Goal: Task Accomplishment & Management: Use online tool/utility

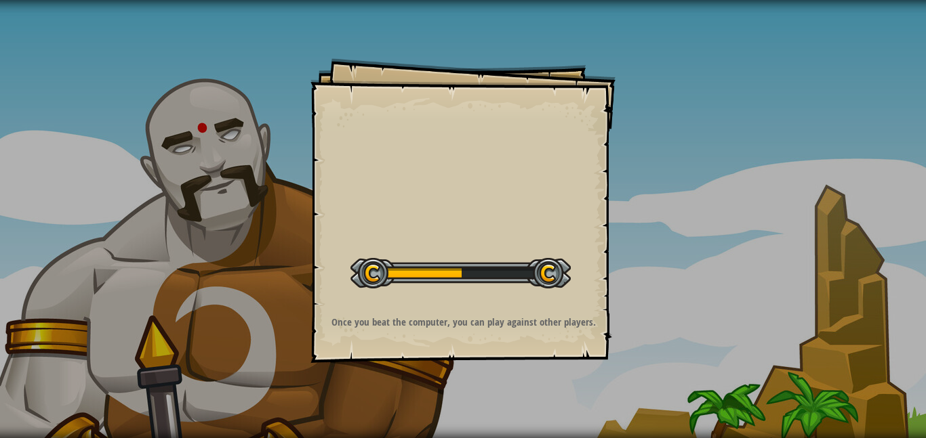
click at [487, 285] on div at bounding box center [460, 273] width 220 height 30
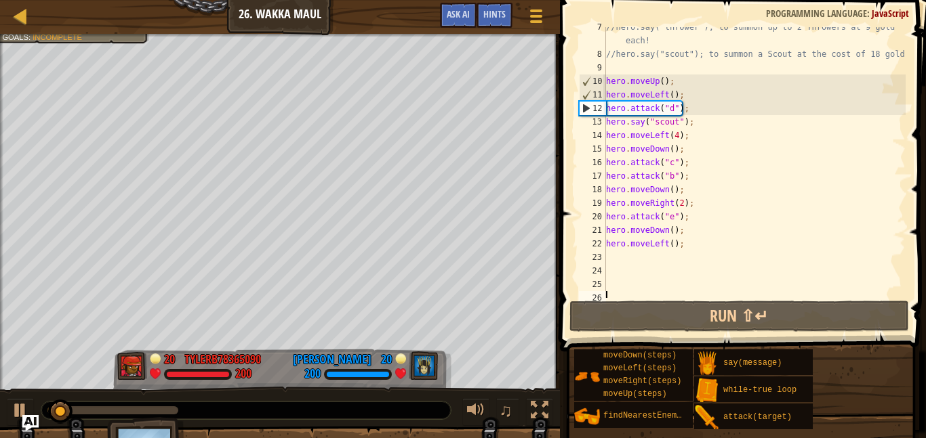
scroll to position [122, 0]
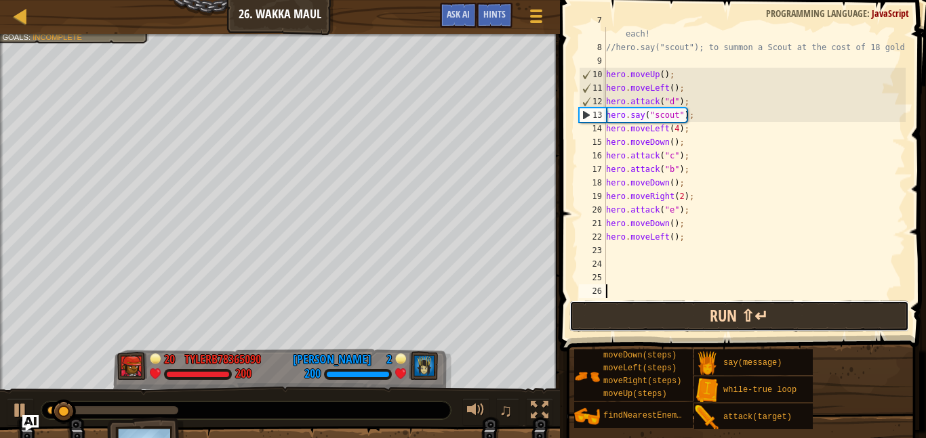
click at [717, 317] on button "Run ⇧↵" at bounding box center [739, 316] width 340 height 31
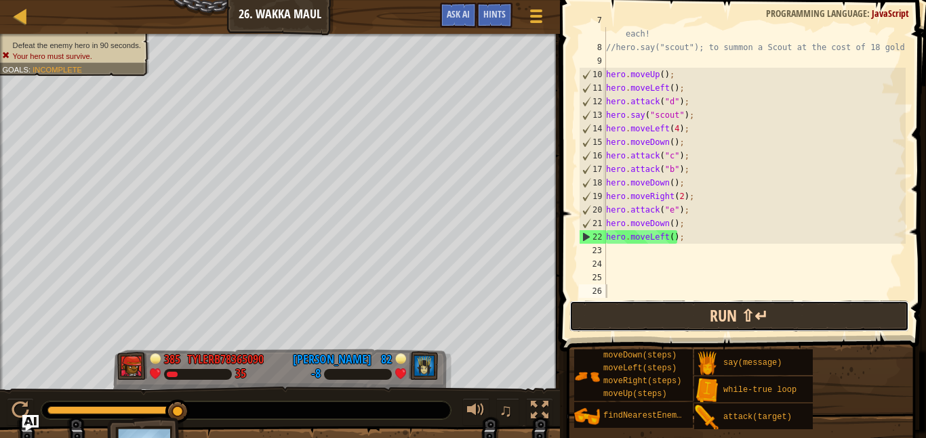
click at [613, 316] on button "Run ⇧↵" at bounding box center [739, 316] width 340 height 31
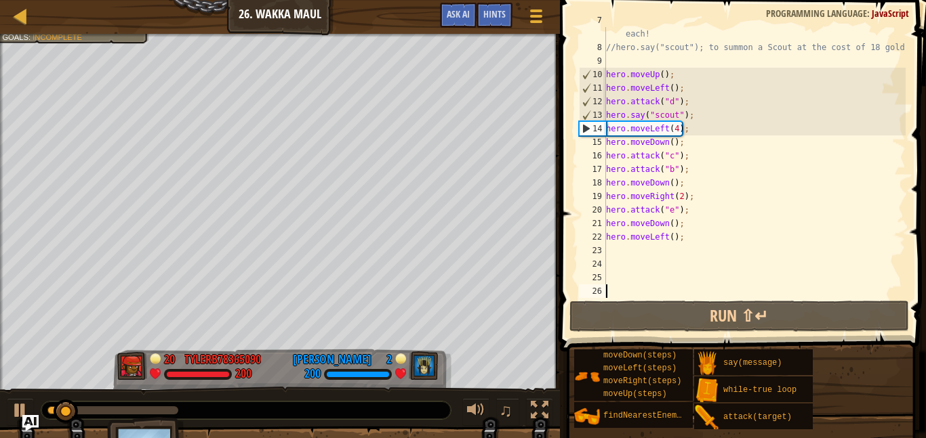
click at [691, 244] on div "//hero.say("thrower"); to summon up to 2 Throwers at 9 gold each! //hero.say("s…" at bounding box center [754, 170] width 302 height 312
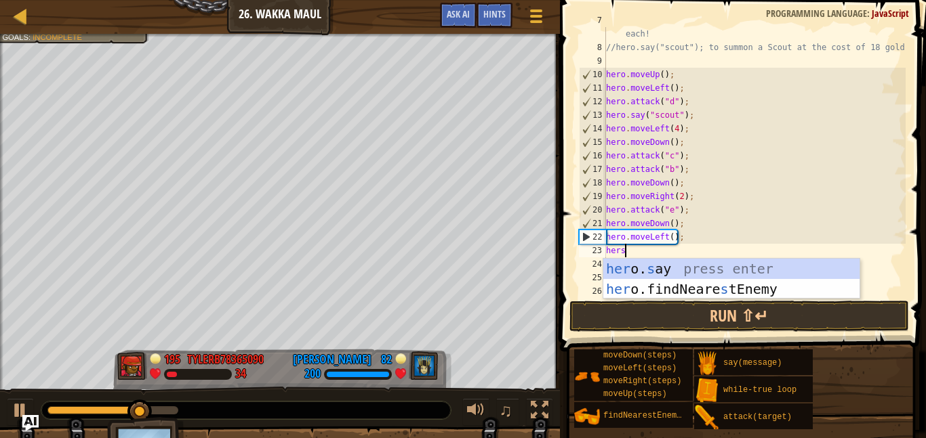
scroll to position [6, 1]
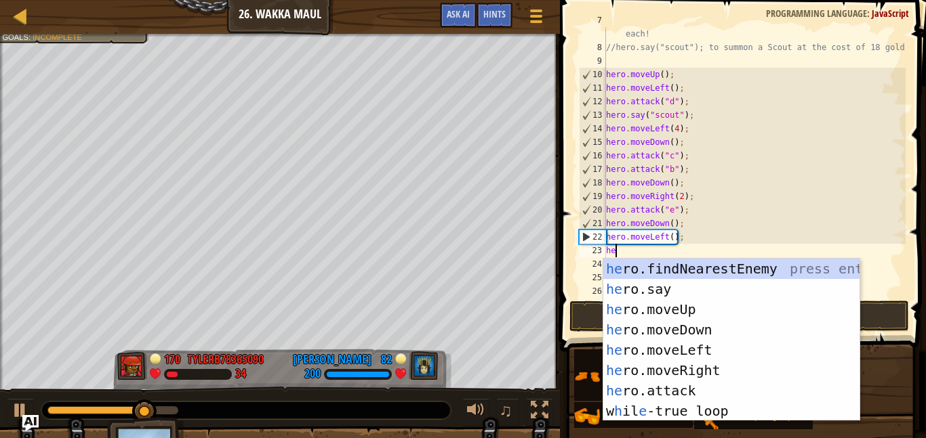
type textarea "h"
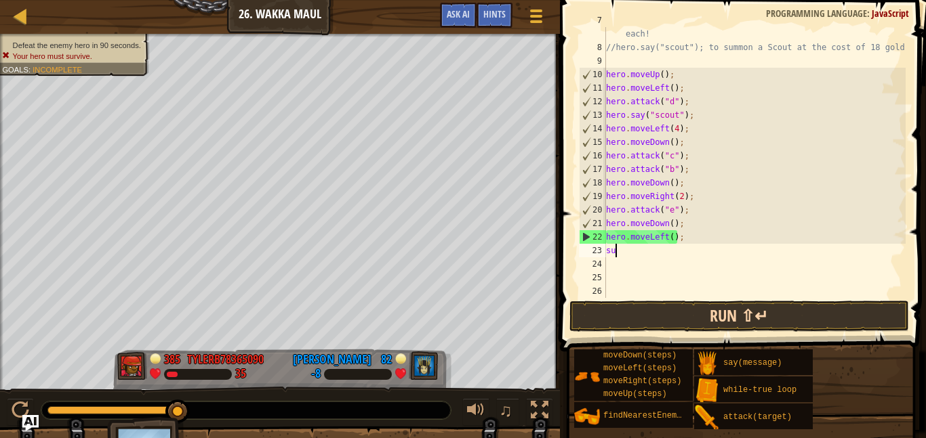
type textarea "s"
click at [681, 325] on button "Run ⇧↵" at bounding box center [739, 316] width 340 height 31
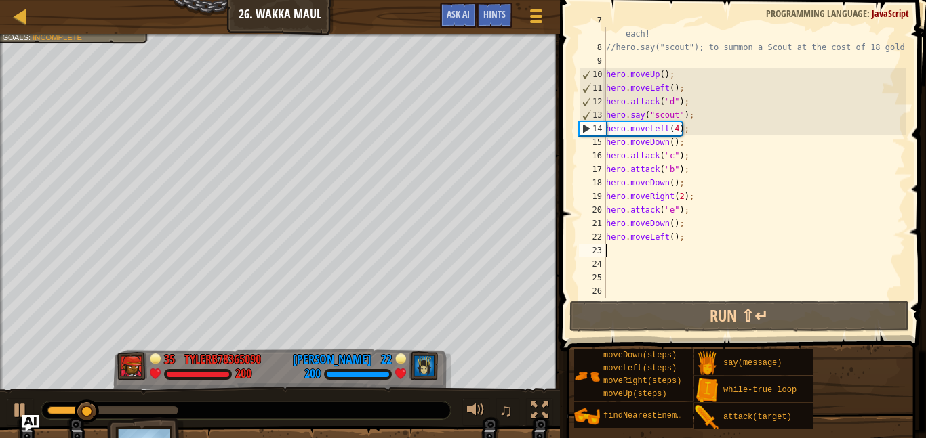
click at [65, 31] on div "Ladder Introduction to Computer Science 26. Wakka Maul Game Menu Done Hints Ask…" at bounding box center [280, 17] width 560 height 34
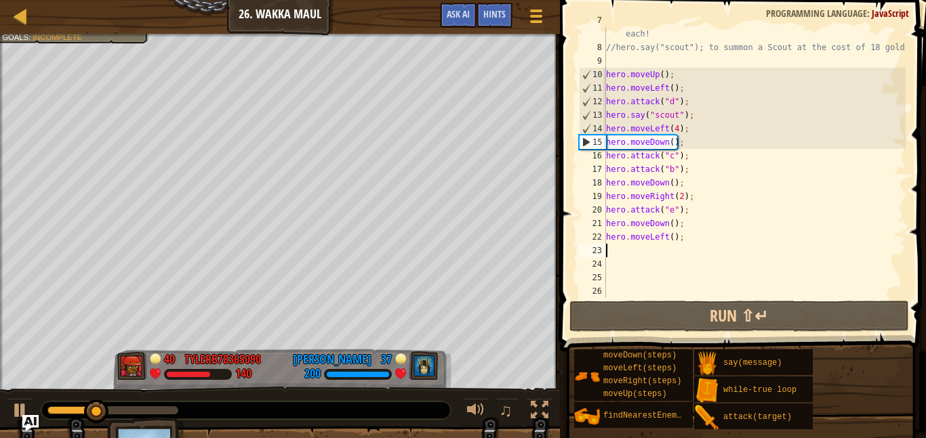
click at [65, 31] on div "Ladder Introduction to Computer Science 26. Wakka Maul Game Menu Done Hints Ask…" at bounding box center [280, 17] width 560 height 34
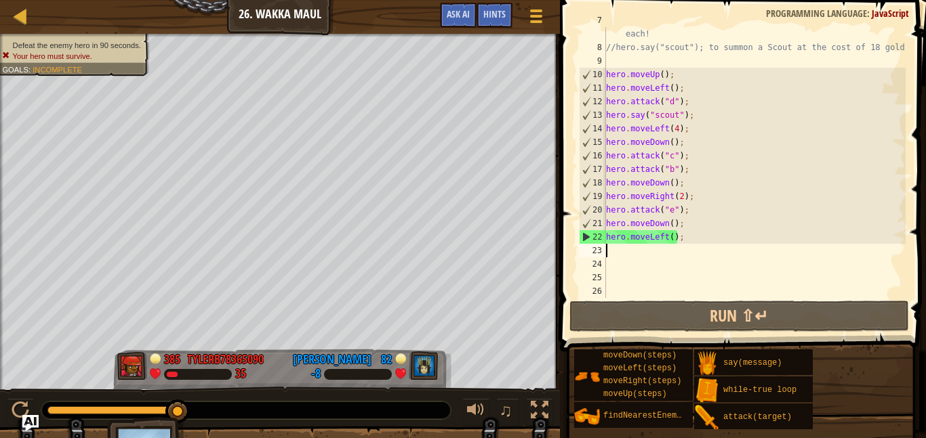
type textarea "h"
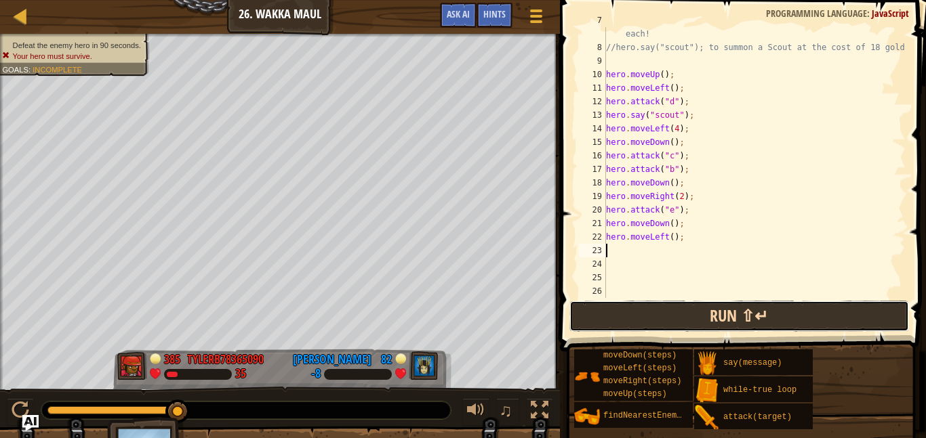
click at [662, 301] on button "Run ⇧↵" at bounding box center [739, 316] width 340 height 31
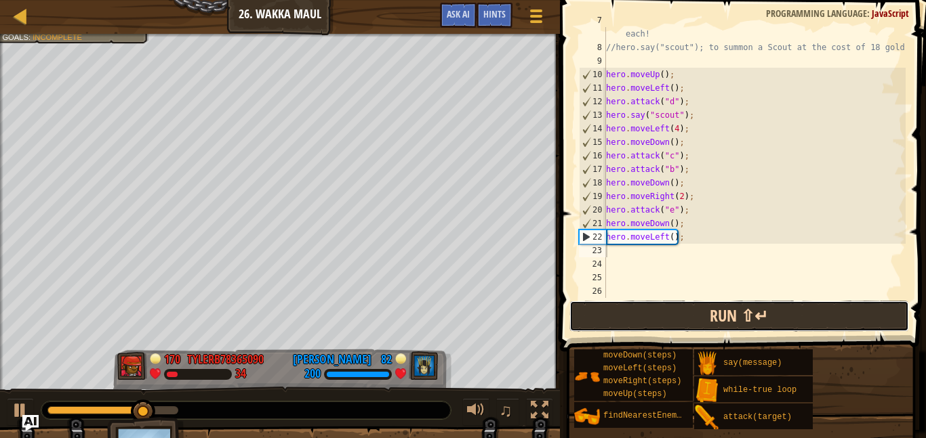
click at [676, 312] on button "Run ⇧↵" at bounding box center [739, 316] width 340 height 31
type textarea "/"
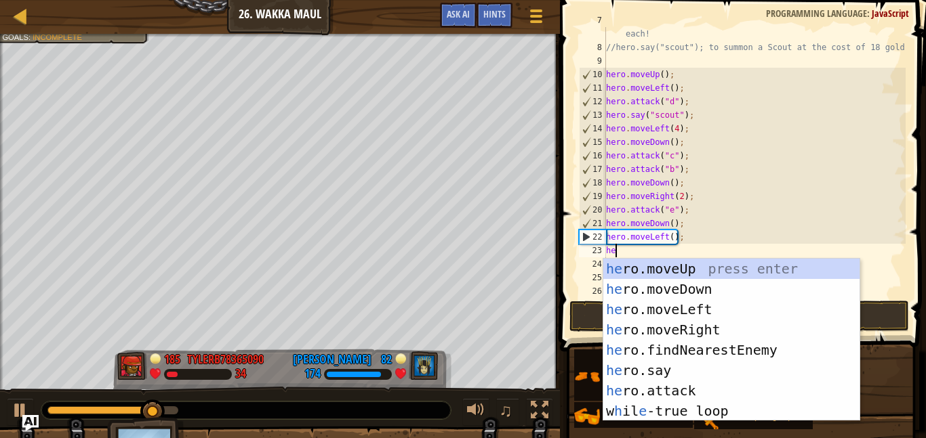
scroll to position [6, 1]
click at [688, 374] on div "her o.moveUp press enter her o.moveDown press enter her o.moveLeft press enter …" at bounding box center [731, 360] width 256 height 203
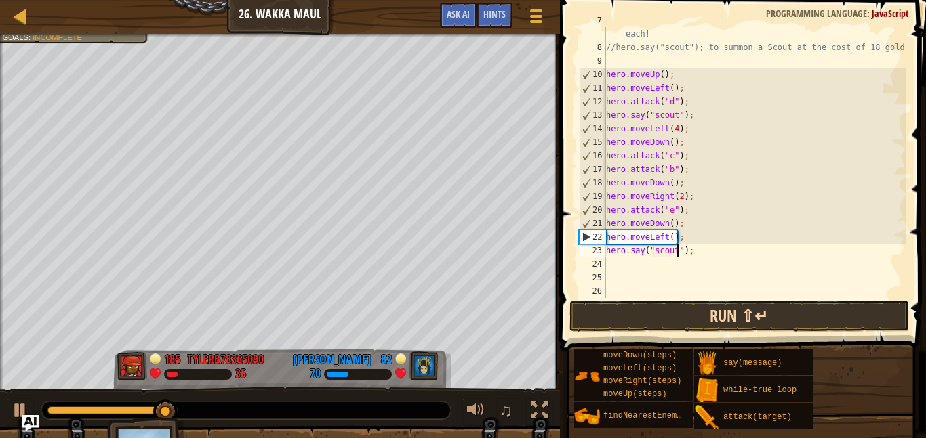
scroll to position [6, 10]
type textarea "hero.say("scout");"
click at [726, 303] on button "Run ⇧↵" at bounding box center [739, 316] width 340 height 31
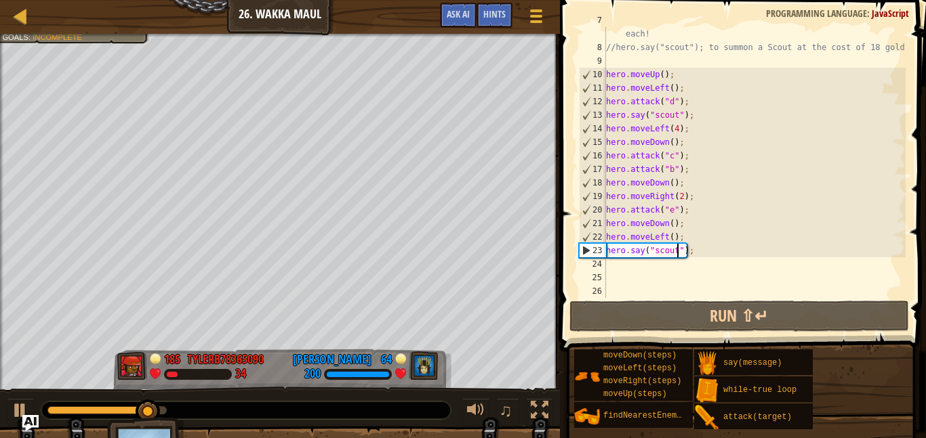
click at [720, 258] on div "//hero.say("thrower"); to summon up to 2 Throwers at 9 gold each! //hero.say("s…" at bounding box center [754, 170] width 302 height 312
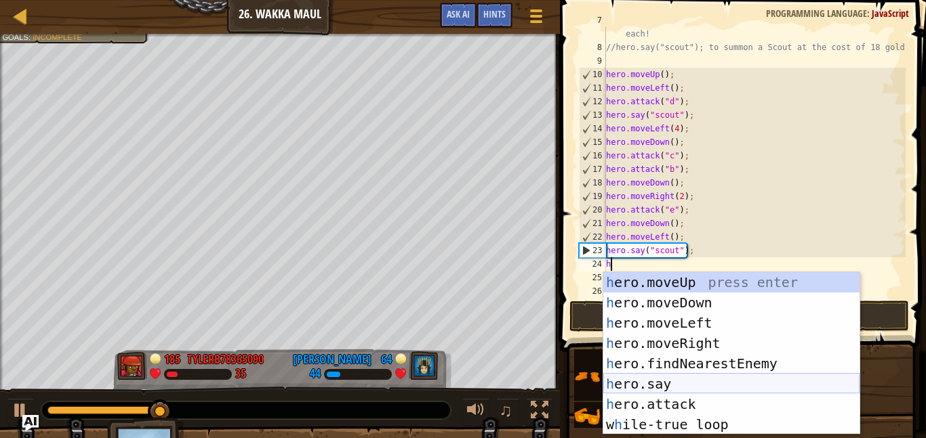
click at [695, 390] on div "h ero.moveUp press enter h ero.moveDown press enter h ero.moveLeft press enter …" at bounding box center [731, 373] width 256 height 203
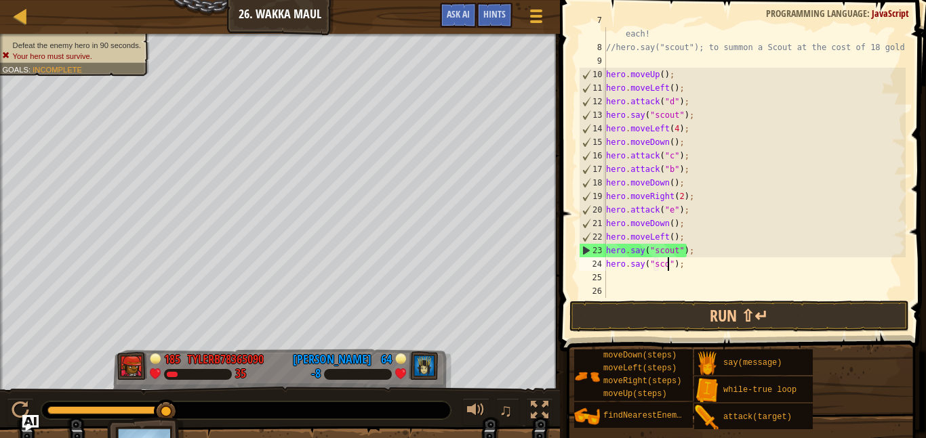
type textarea "hero.say("scout");"
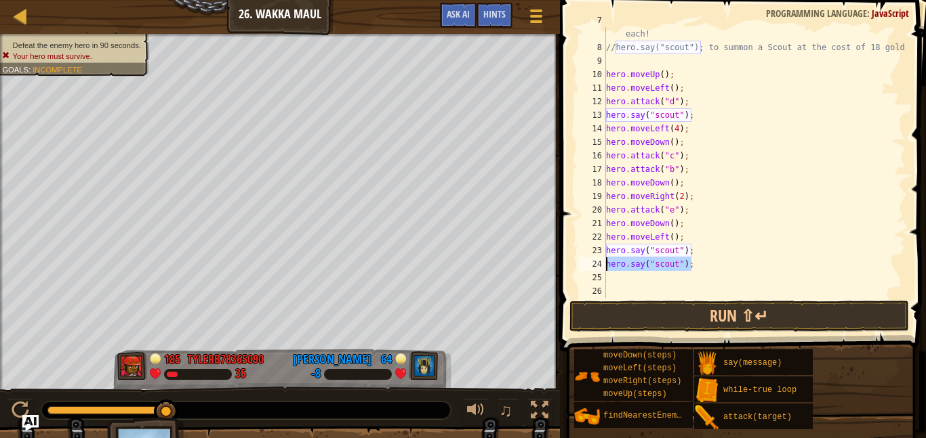
drag, startPoint x: 699, startPoint y: 268, endPoint x: 609, endPoint y: 268, distance: 90.1
click at [609, 268] on div "//hero.say("thrower"); to summon up to 2 Throwers at 9 gold each! //hero.say("s…" at bounding box center [754, 170] width 302 height 312
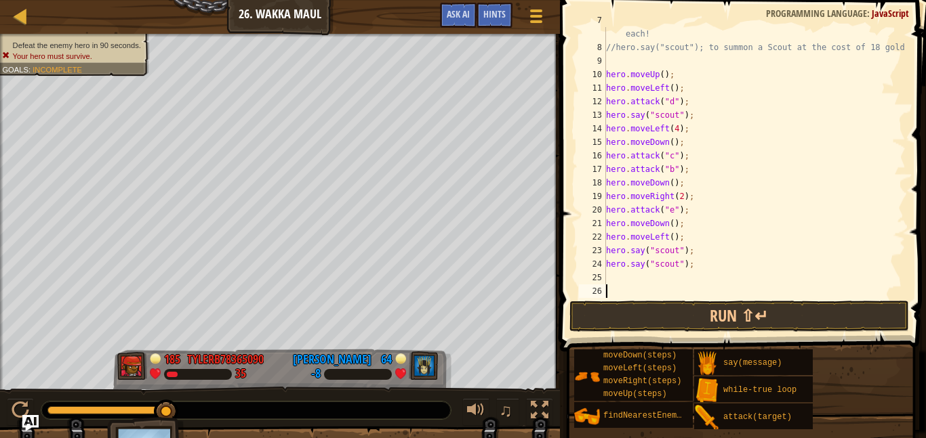
click at [642, 288] on div "//hero.say("thrower"); to summon up to 2 Throwers at 9 gold each! //hero.say("s…" at bounding box center [754, 170] width 302 height 312
click at [636, 281] on div "//hero.say("thrower"); to summon up to 2 Throwers at 9 gold each! //hero.say("s…" at bounding box center [754, 170] width 302 height 312
paste textarea "ero.say("scout");"
click at [602, 276] on div "25" at bounding box center [592, 278] width 27 height 14
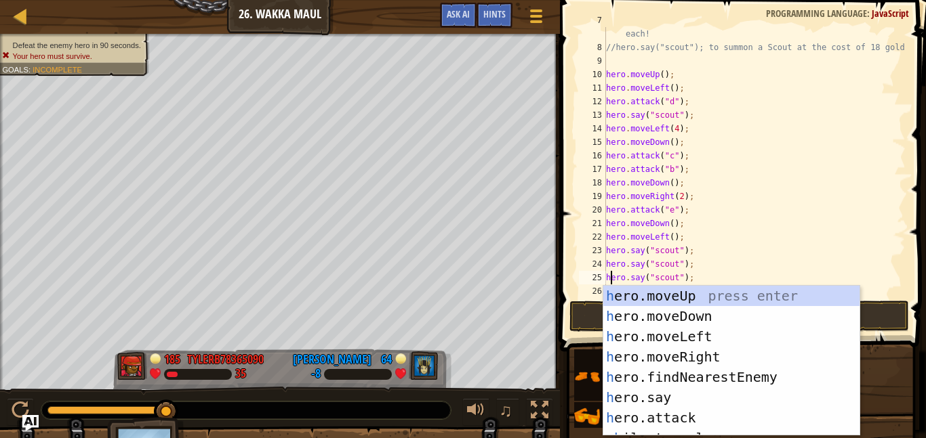
scroll to position [6, 1]
type textarea "hero.say("scout");"
click at [594, 311] on button "Run ⇧↵" at bounding box center [739, 316] width 340 height 31
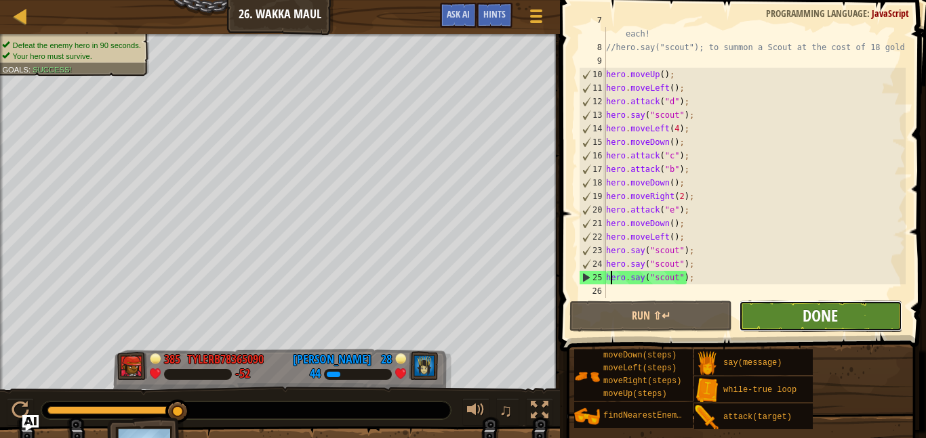
click at [812, 326] on span "Done" at bounding box center [819, 316] width 35 height 22
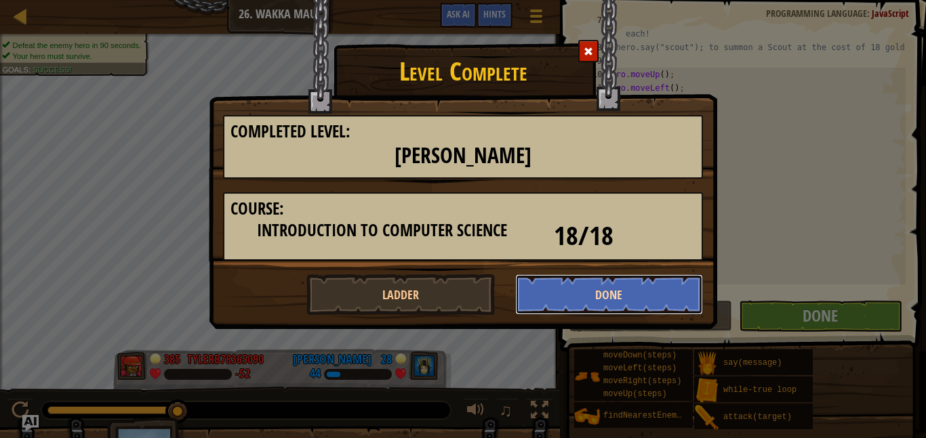
click at [616, 304] on button "Done" at bounding box center [609, 294] width 188 height 41
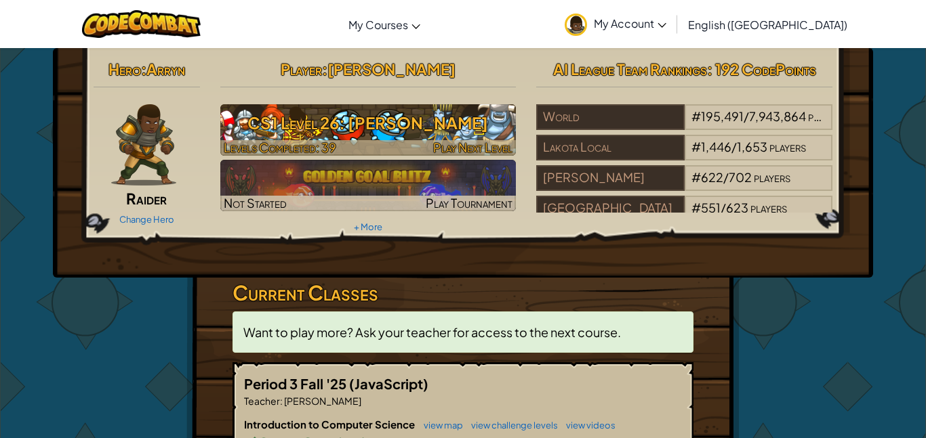
click at [459, 148] on span "Play Next Level" at bounding box center [472, 148] width 79 height 16
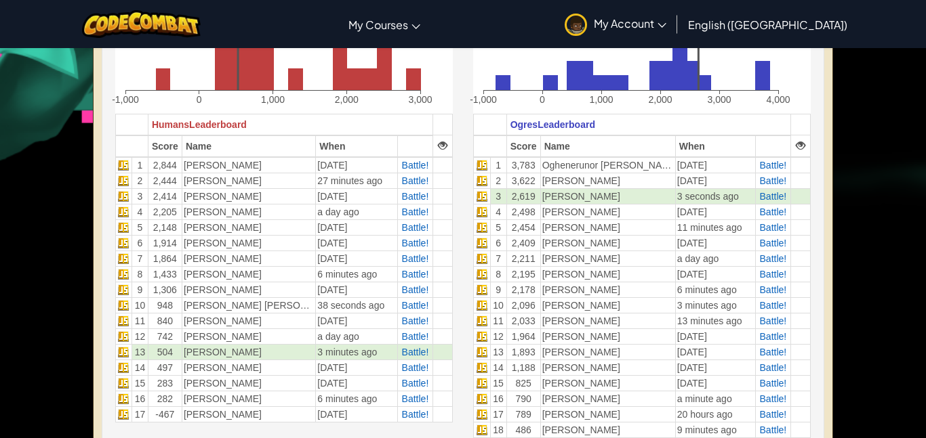
scroll to position [493, 0]
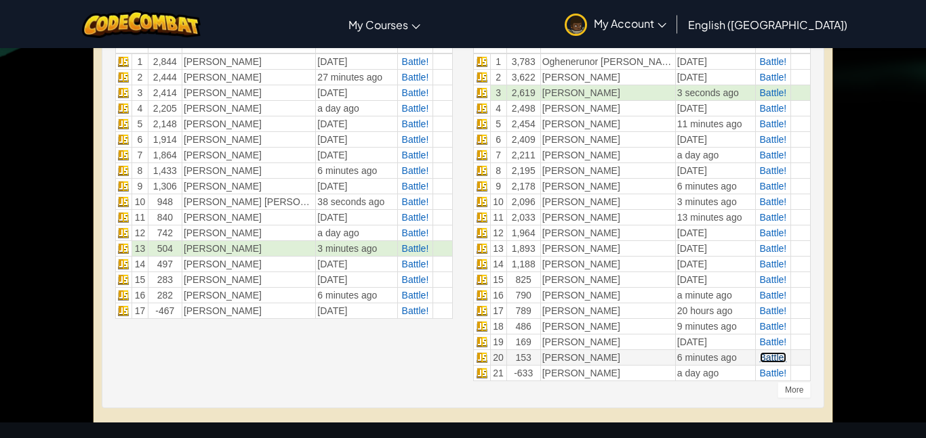
click at [771, 358] on span "Battle!" at bounding box center [773, 357] width 27 height 11
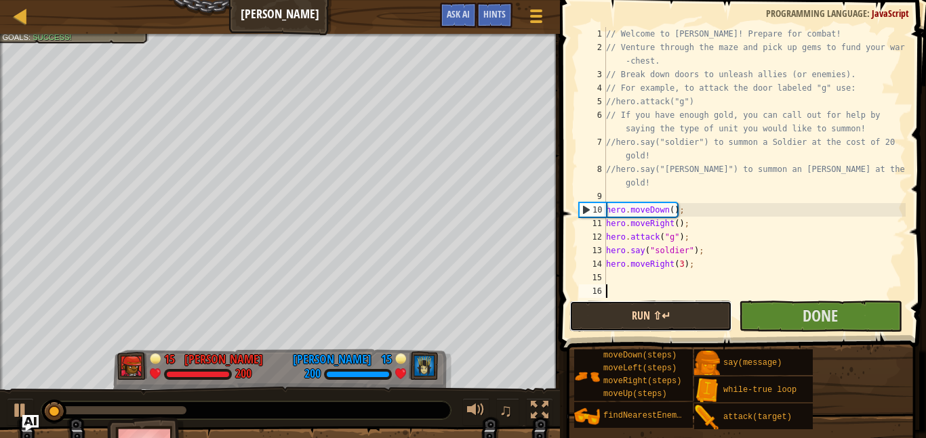
click at [665, 324] on button "Run ⇧↵" at bounding box center [650, 316] width 163 height 31
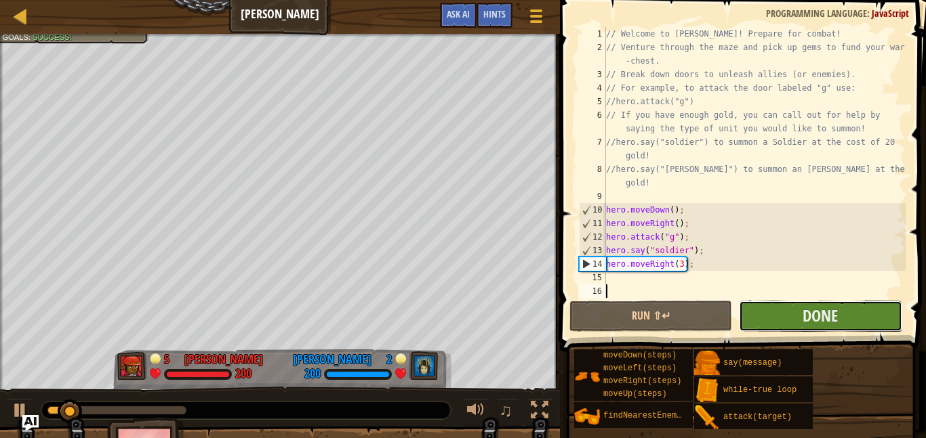
click at [778, 321] on button "Done" at bounding box center [820, 316] width 163 height 31
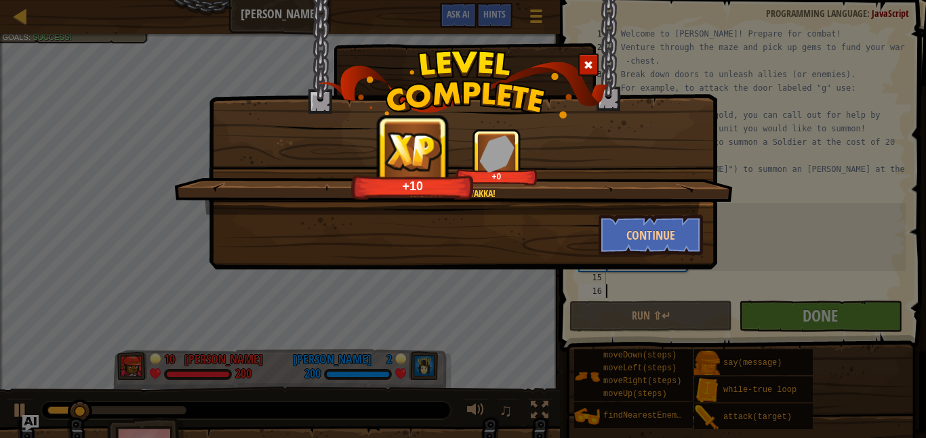
click at [595, 68] on div at bounding box center [588, 65] width 20 height 22
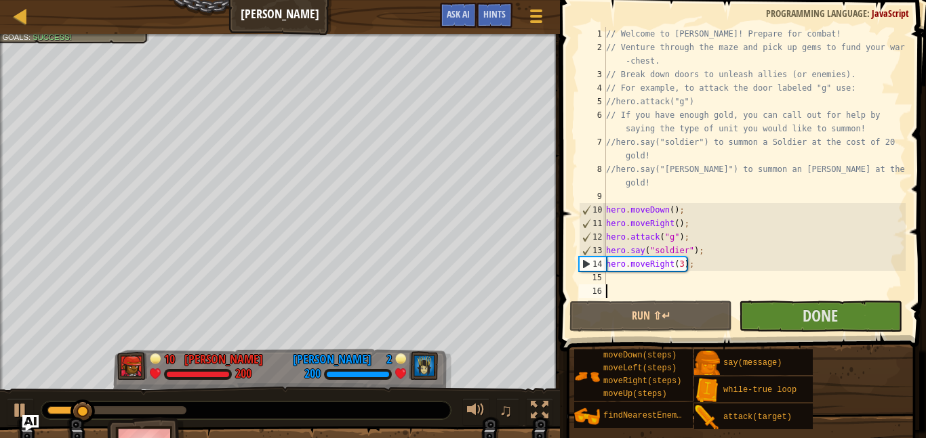
click at [646, 281] on div "// Welcome to [PERSON_NAME]! Prepare for combat! // Venture through the maze an…" at bounding box center [754, 176] width 302 height 298
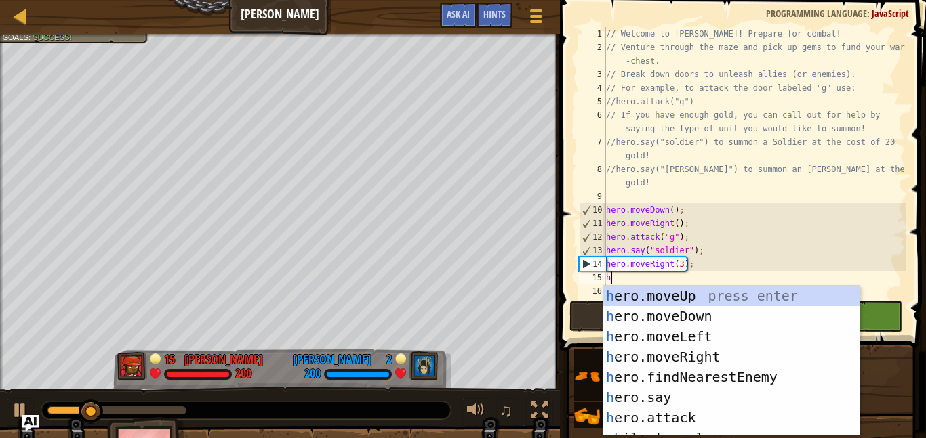
scroll to position [6, 0]
click at [681, 265] on div "// Welcome to [PERSON_NAME]! Prepare for combat! // Venture through the maze an…" at bounding box center [754, 176] width 302 height 298
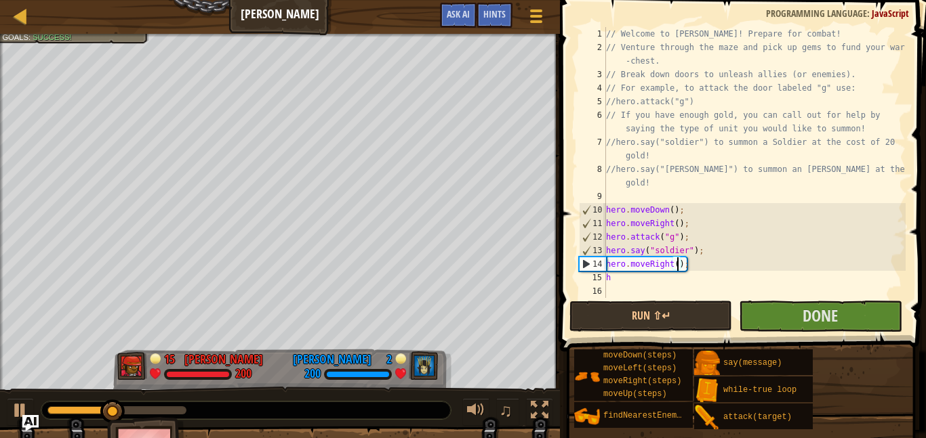
scroll to position [6, 11]
type textarea "hero.moveRight(4);"
click at [792, 317] on button "Done" at bounding box center [820, 316] width 163 height 31
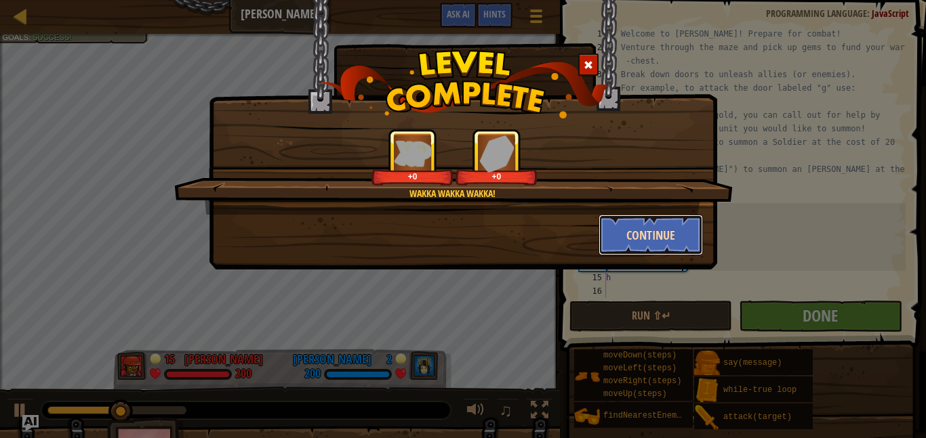
click at [652, 222] on button "Continue" at bounding box center [650, 235] width 105 height 41
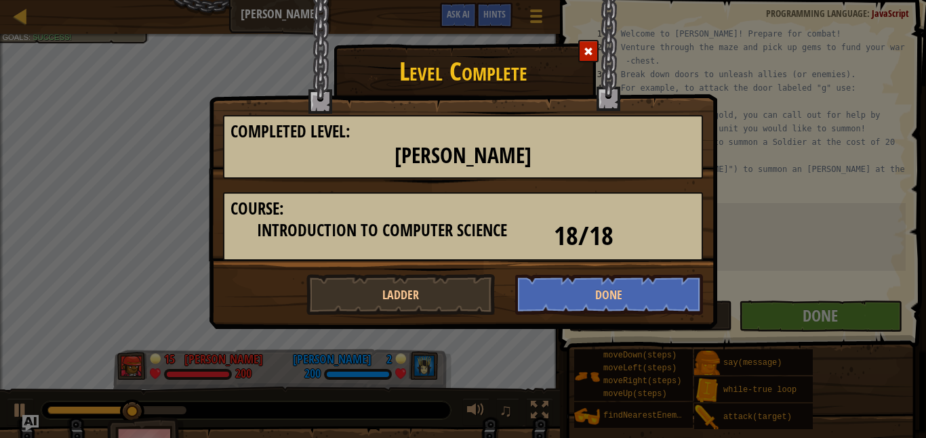
click at [617, 267] on div "Completed Level: Wakka Maul Course: Introduction to Computer Science 18/18" at bounding box center [463, 194] width 500 height 159
click at [624, 285] on button "Done" at bounding box center [609, 294] width 188 height 41
